Goal: Navigation & Orientation: Find specific page/section

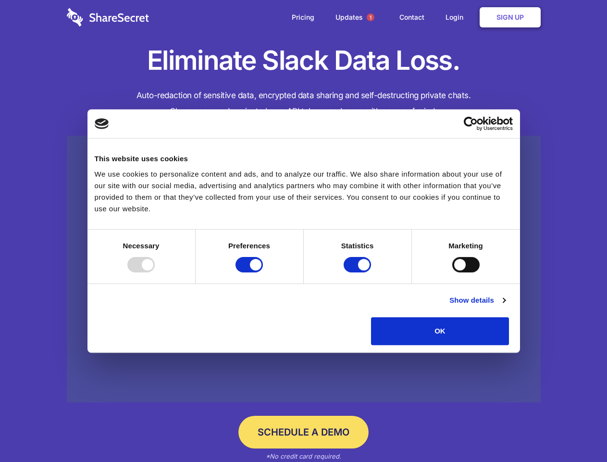
click at [155, 272] on div at bounding box center [140, 264] width 27 height 15
click at [263, 272] on input "Preferences" at bounding box center [249, 264] width 27 height 15
checkbox input "false"
click at [359, 272] on input "Statistics" at bounding box center [357, 264] width 27 height 15
checkbox input "false"
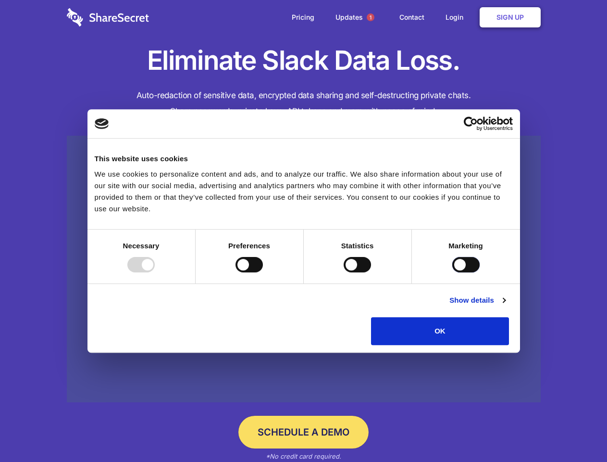
click at [452, 272] on input "Marketing" at bounding box center [465, 264] width 27 height 15
checkbox input "true"
click at [505, 306] on link "Show details" at bounding box center [478, 300] width 56 height 12
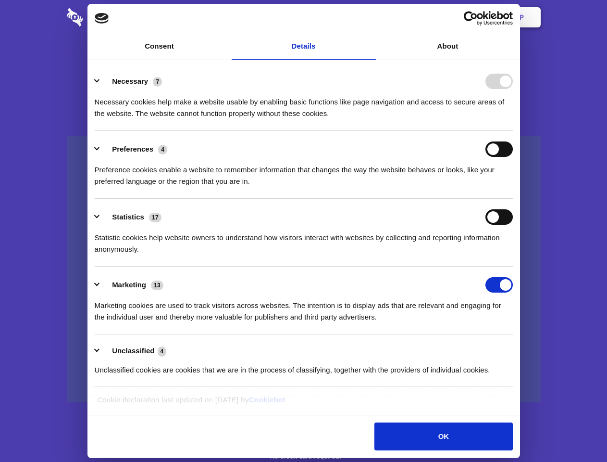
click at [513, 131] on li "Necessary 7 Necessary cookies help make a website usable by enabling basic func…" at bounding box center [304, 97] width 418 height 68
click at [370, 17] on span "1" at bounding box center [371, 17] width 8 height 8
